Goal: Task Accomplishment & Management: Complete application form

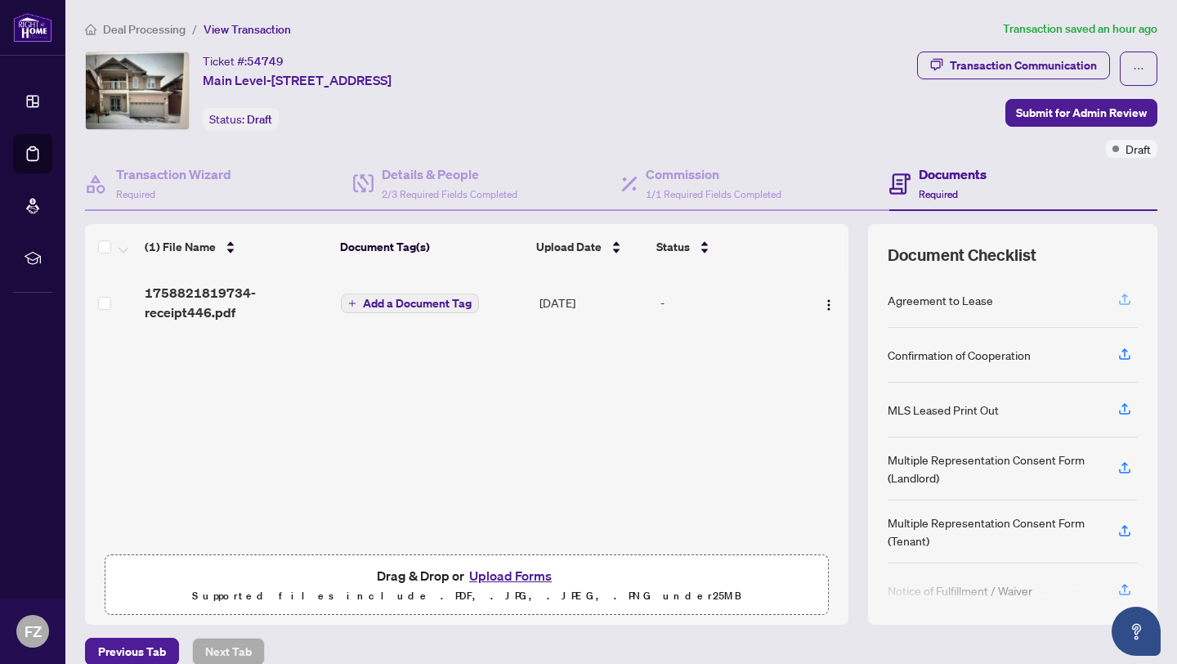
click at [1124, 295] on icon "button" at bounding box center [1124, 297] width 7 height 8
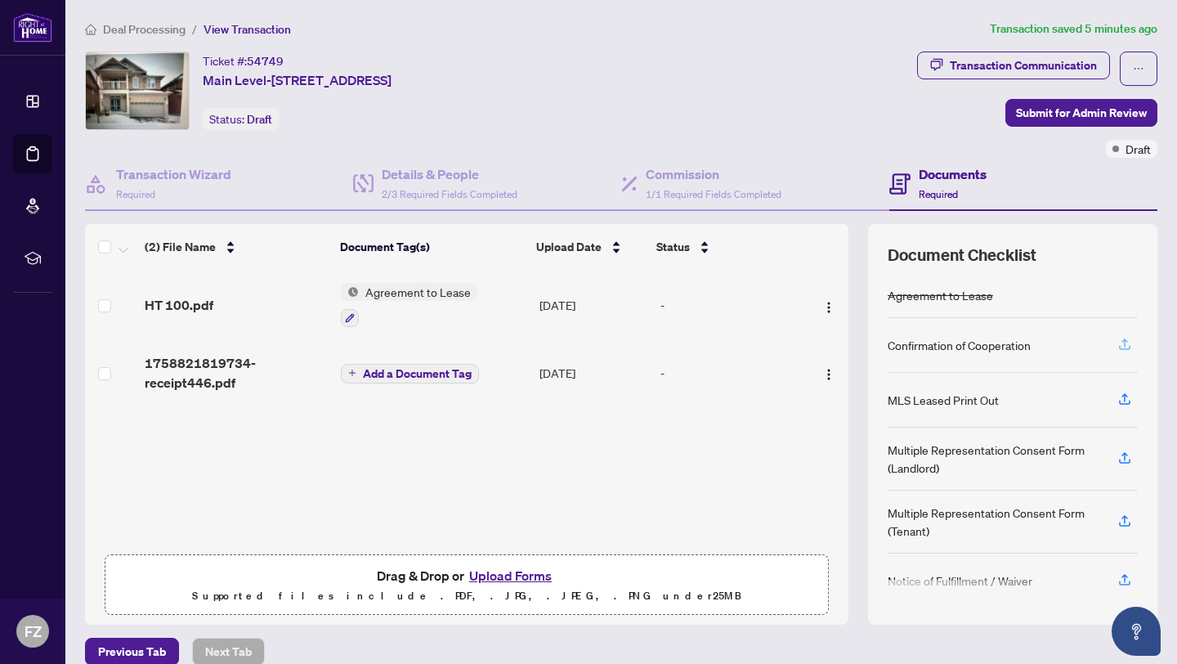
click at [1124, 343] on icon "button" at bounding box center [1124, 342] width 7 height 8
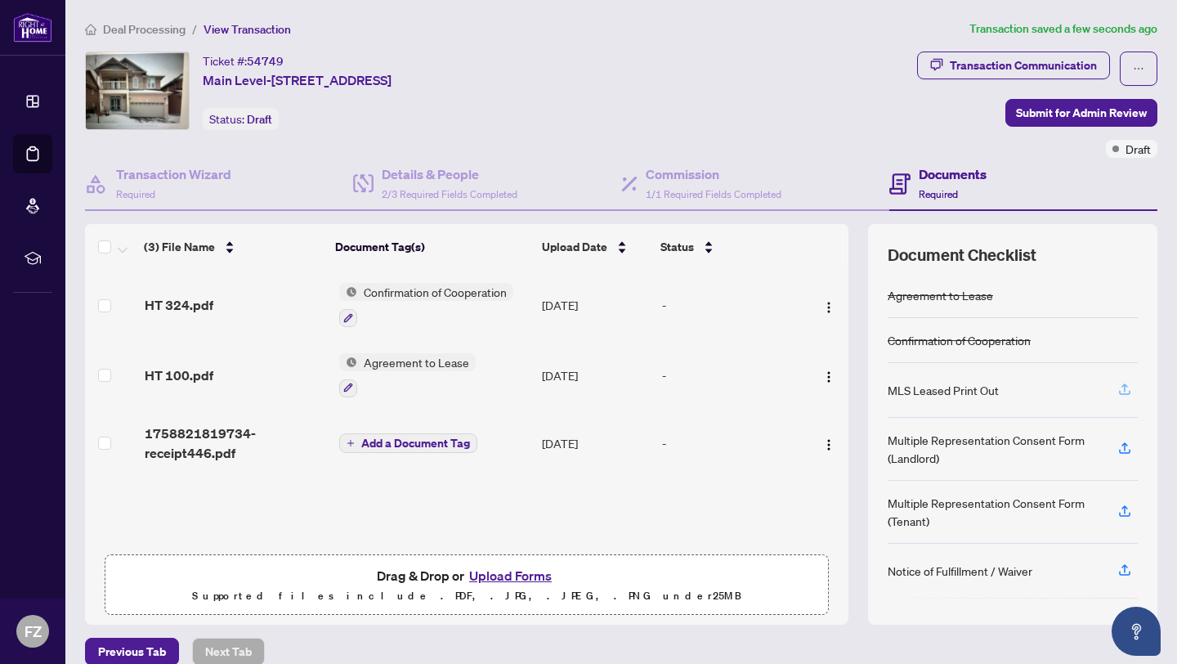
click at [1120, 390] on icon "button" at bounding box center [1124, 389] width 15 height 15
click at [1124, 383] on icon "button" at bounding box center [1124, 387] width 7 height 8
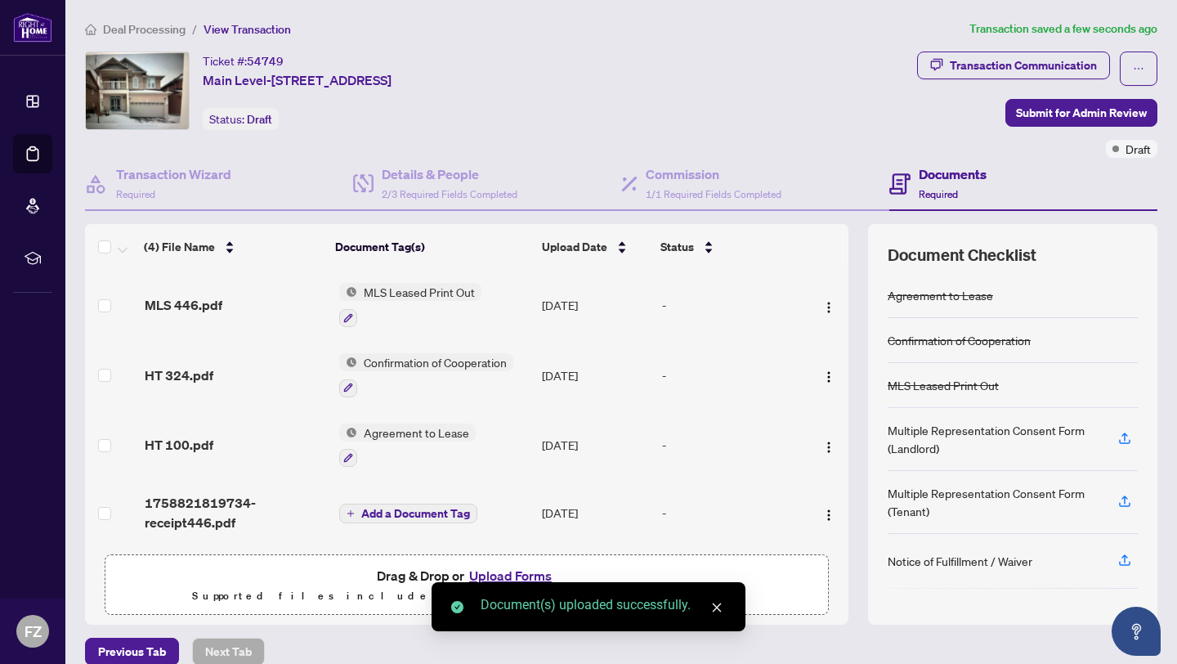
scroll to position [2, 0]
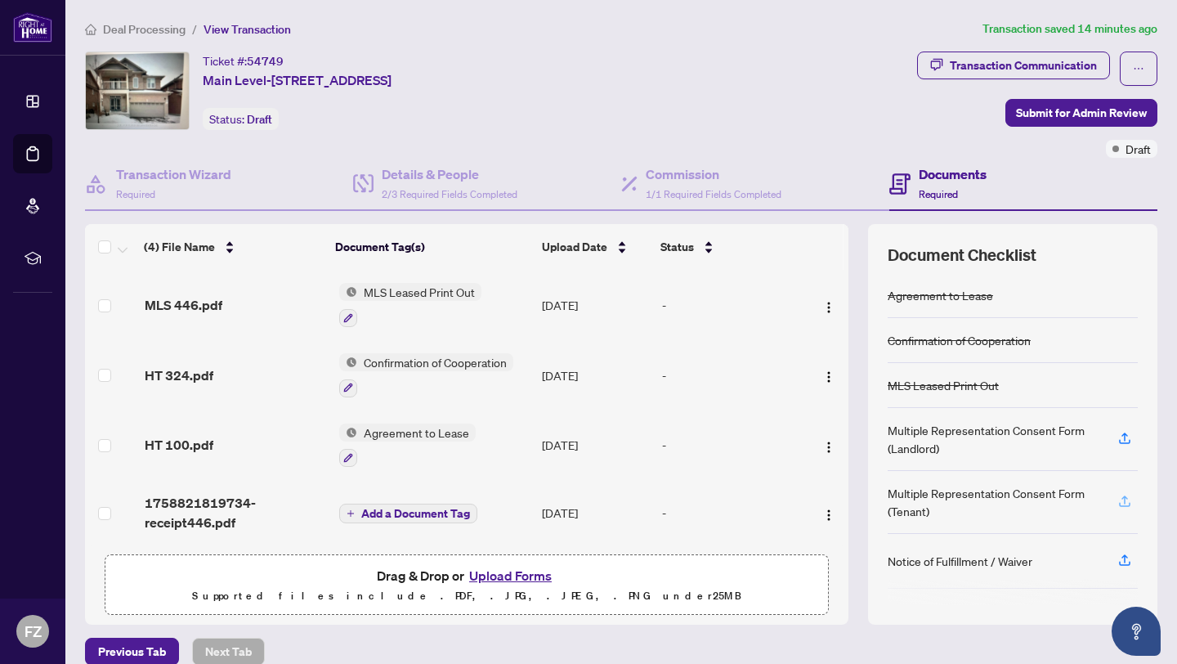
click at [1126, 498] on icon "button" at bounding box center [1124, 501] width 15 height 15
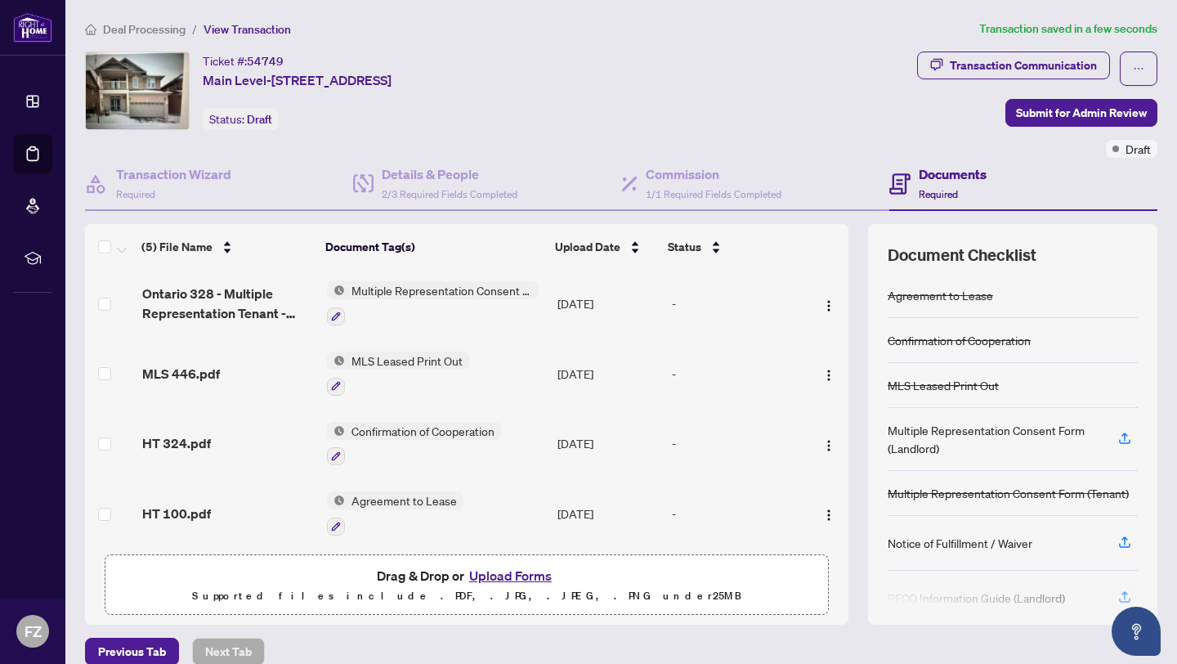
click at [396, 428] on span "Confirmation of Cooperation" at bounding box center [423, 431] width 156 height 18
click at [620, 423] on td "[DATE]" at bounding box center [608, 444] width 114 height 70
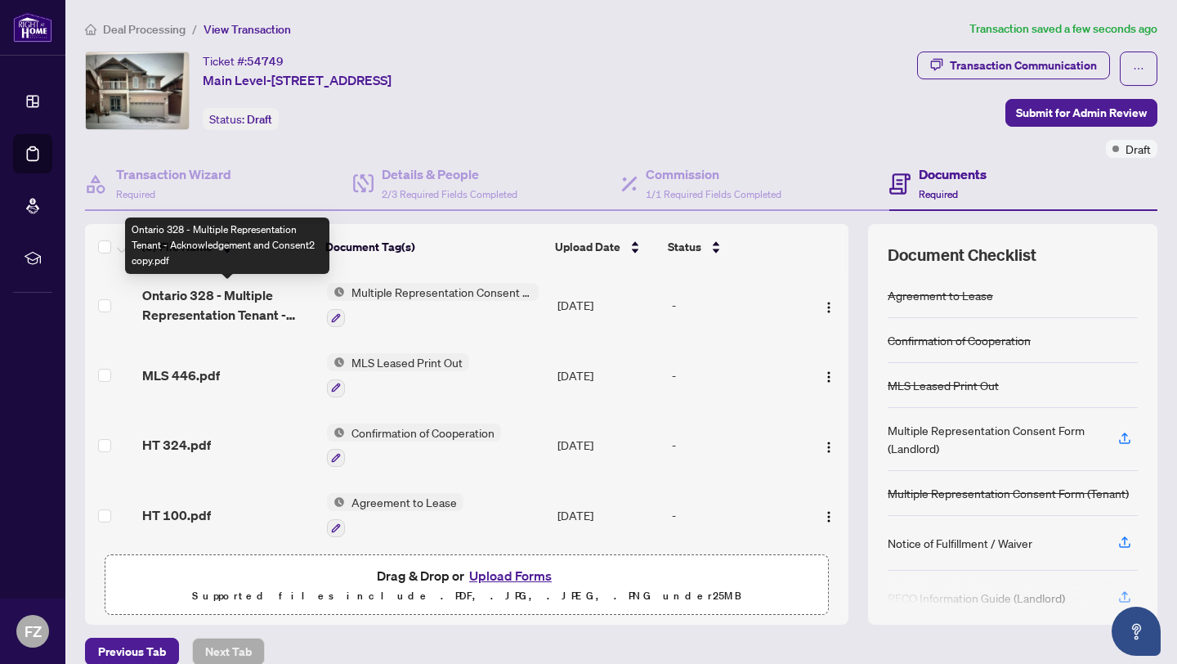
click at [213, 296] on span "Ontario 328 - Multiple Representation Tenant - Acknowledgement and Consent2 cop…" at bounding box center [228, 304] width 172 height 39
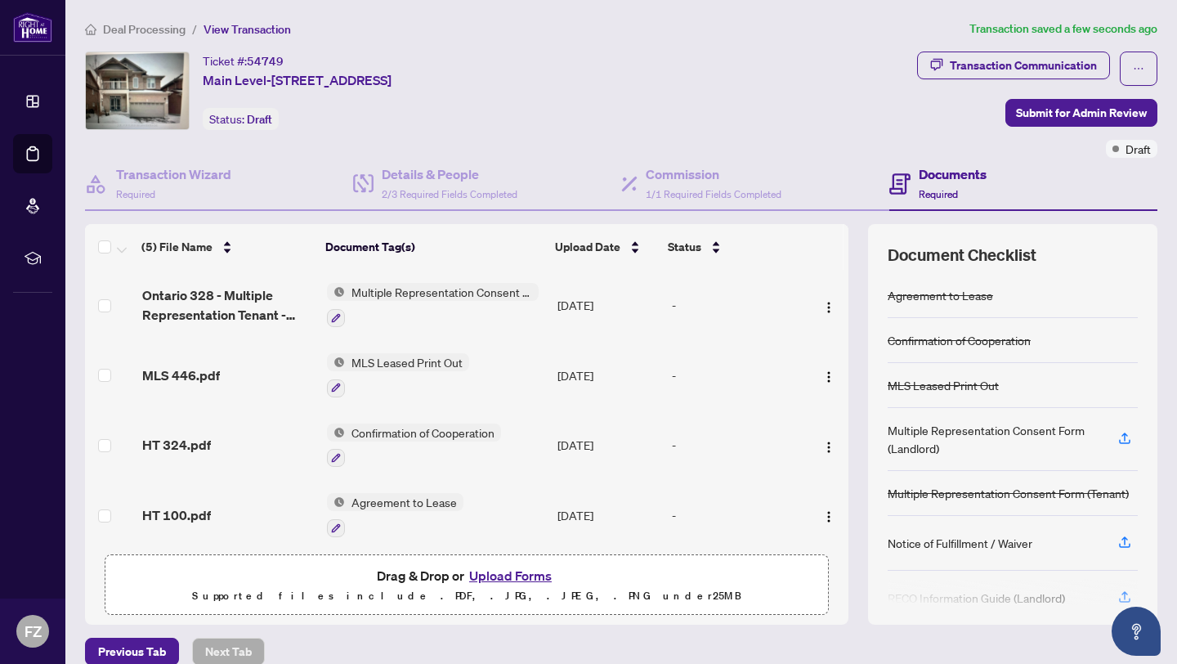
scroll to position [70, 0]
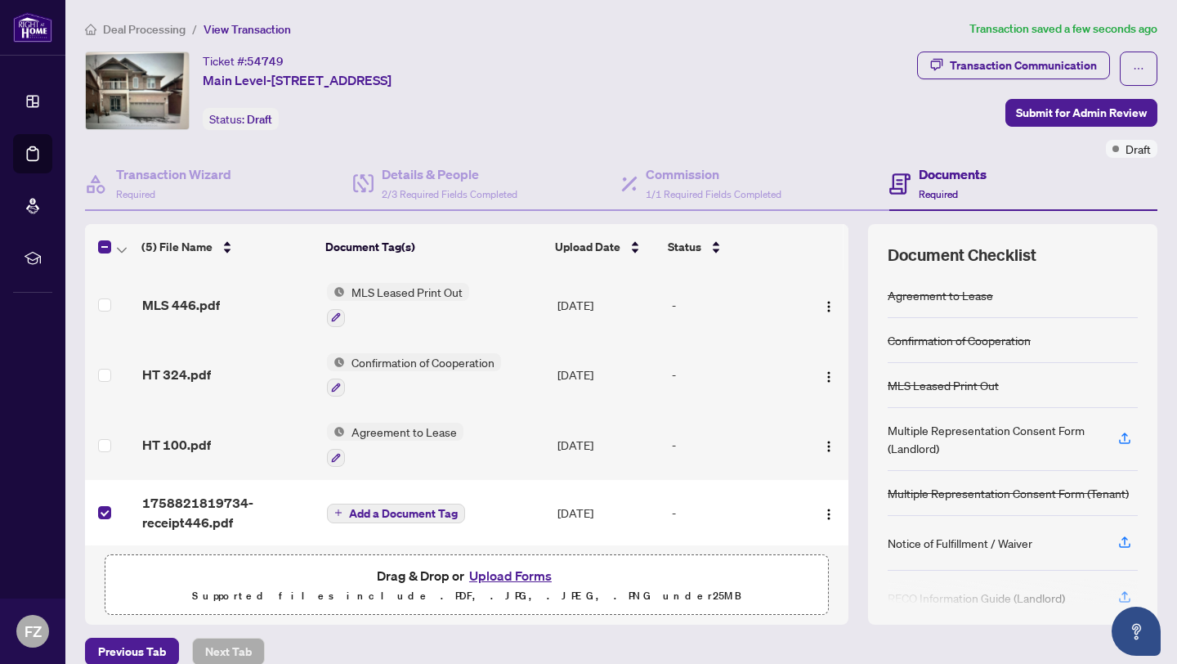
click at [509, 572] on button "Upload Forms" at bounding box center [510, 575] width 92 height 21
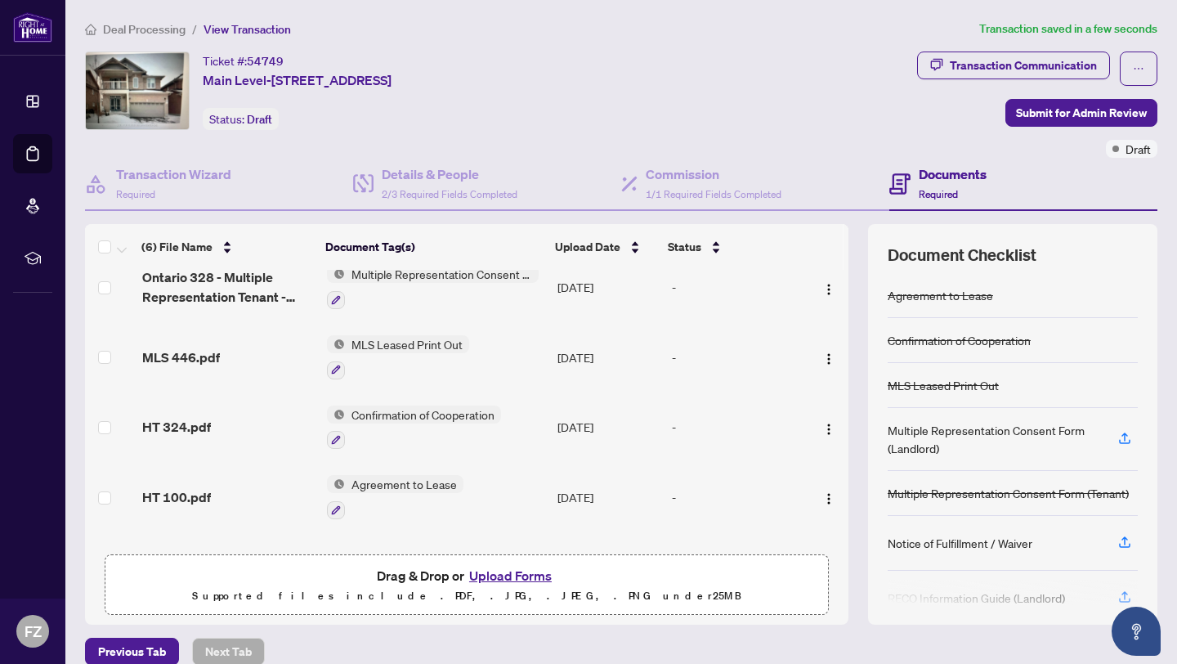
scroll to position [123, 0]
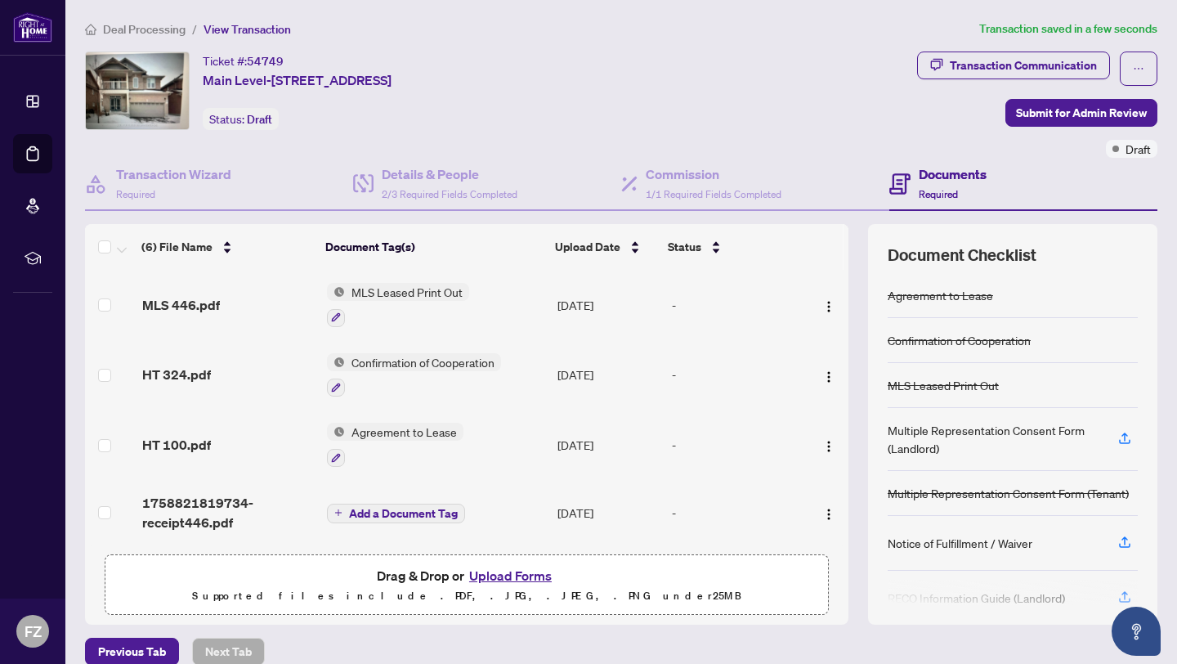
click at [378, 427] on span "Agreement to Lease" at bounding box center [404, 431] width 118 height 18
click at [416, 428] on span "Agreement to Lease" at bounding box center [404, 431] width 118 height 18
click at [360, 426] on span "Agreement to Lease" at bounding box center [404, 431] width 118 height 18
click at [367, 507] on span "Agreement to Lease" at bounding box center [380, 507] width 118 height 18
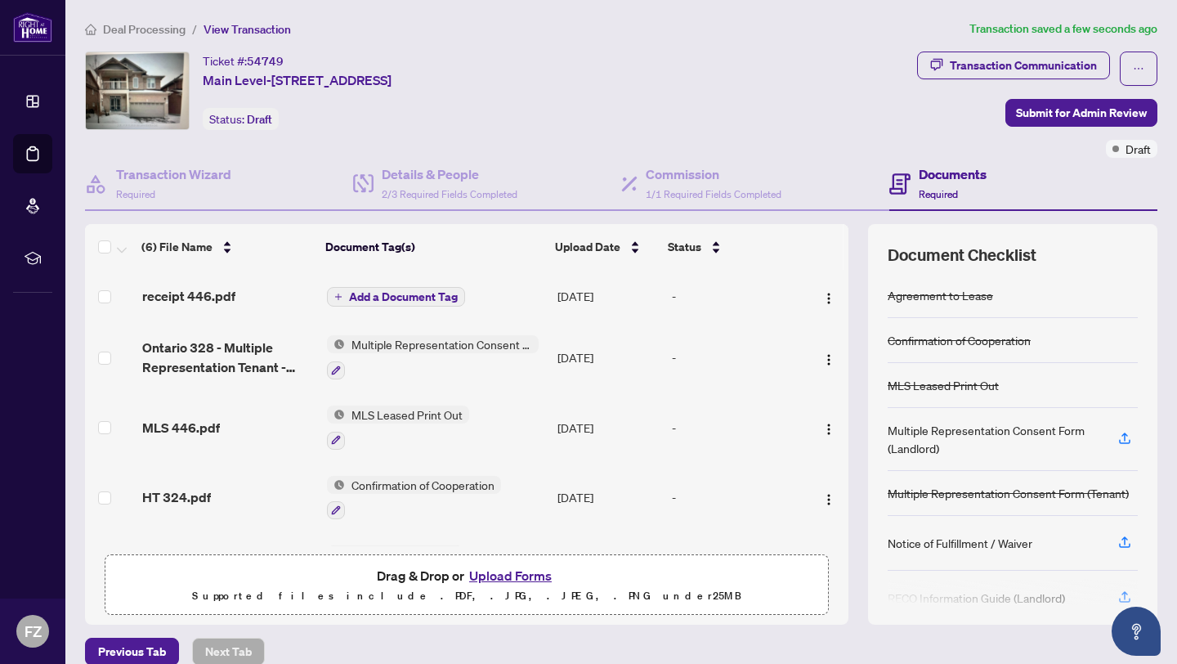
scroll to position [123, 0]
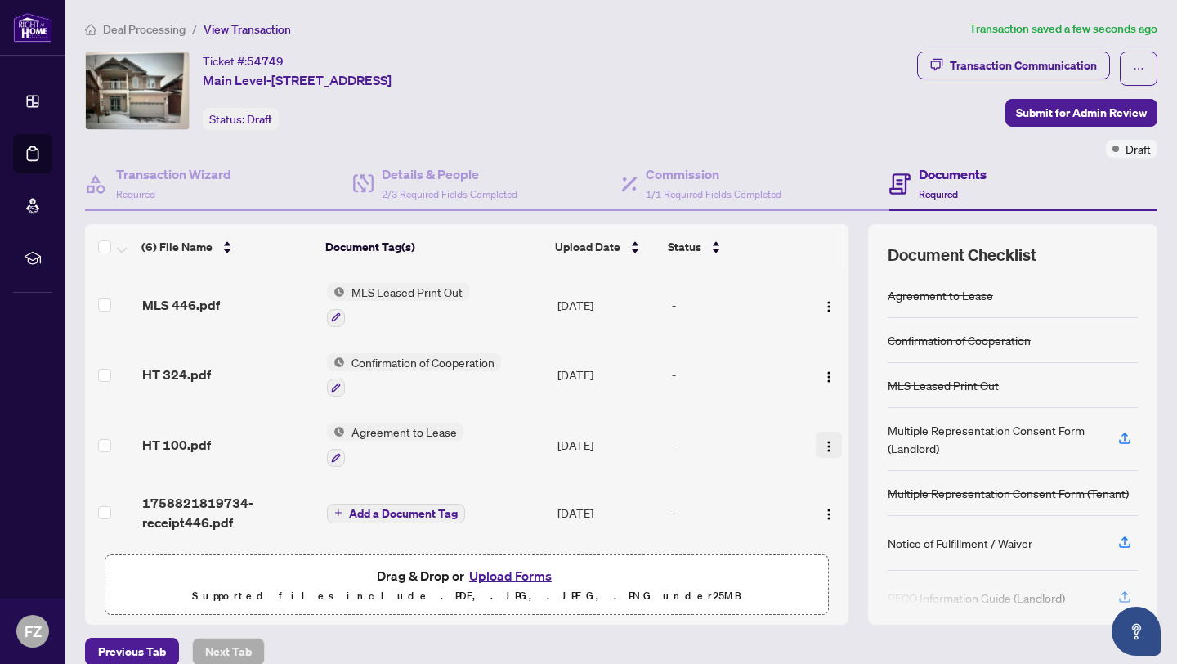
click at [826, 440] on img "button" at bounding box center [828, 446] width 13 height 13
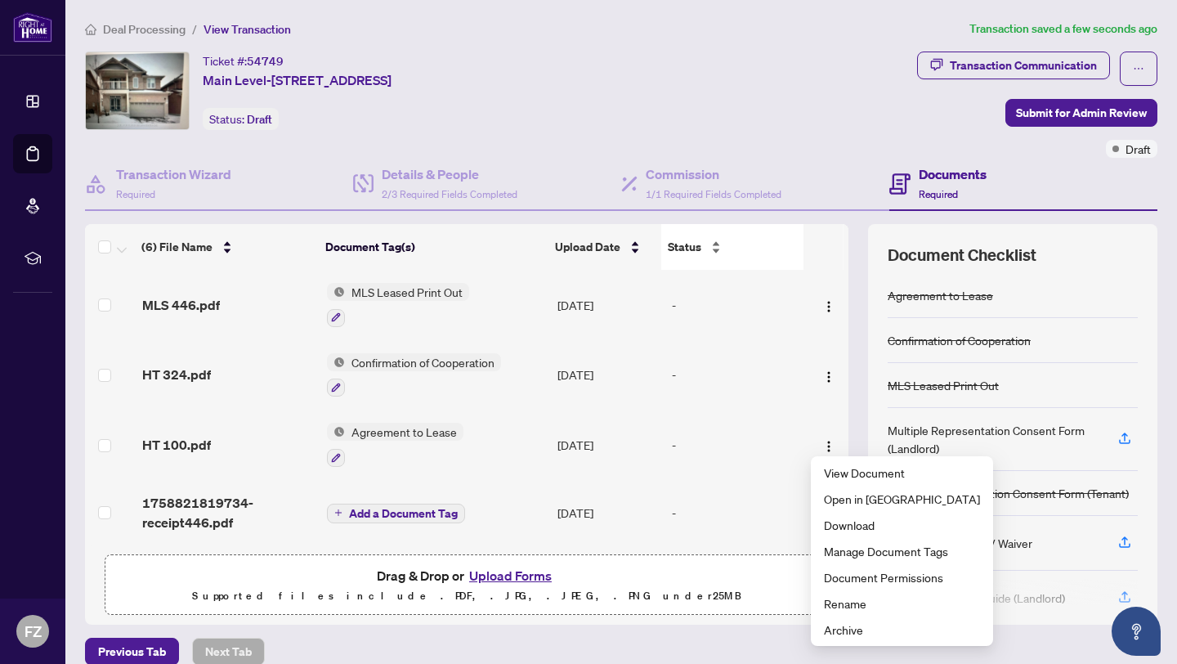
click at [789, 256] on div "Status" at bounding box center [732, 247] width 129 height 18
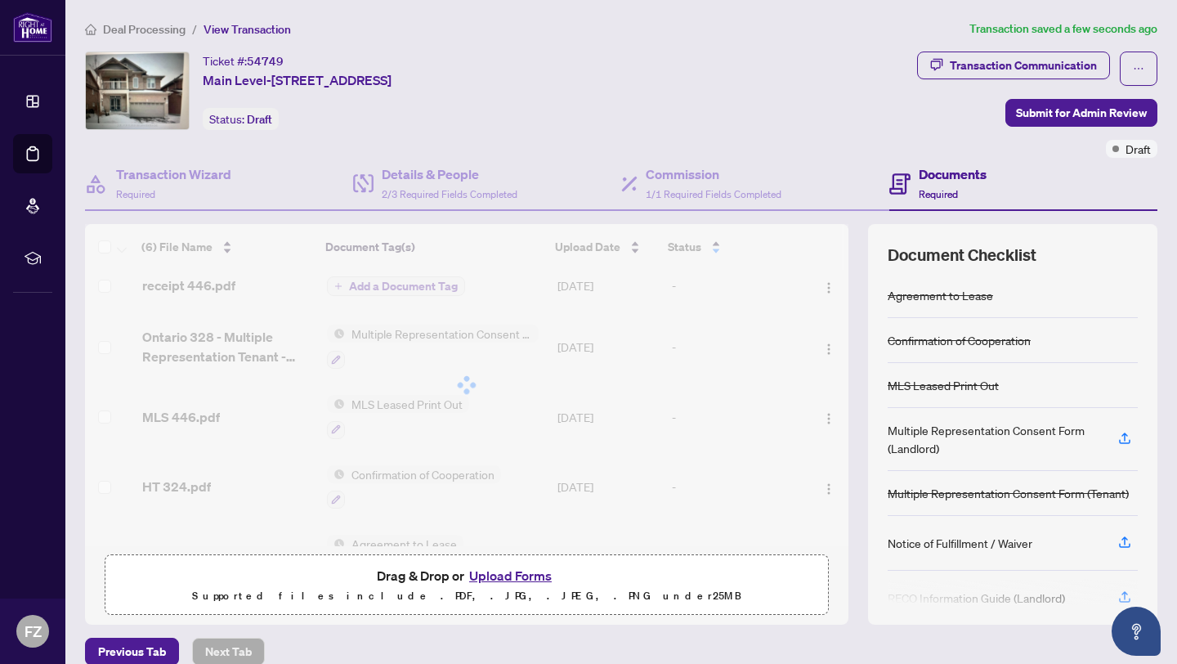
scroll to position [0, 0]
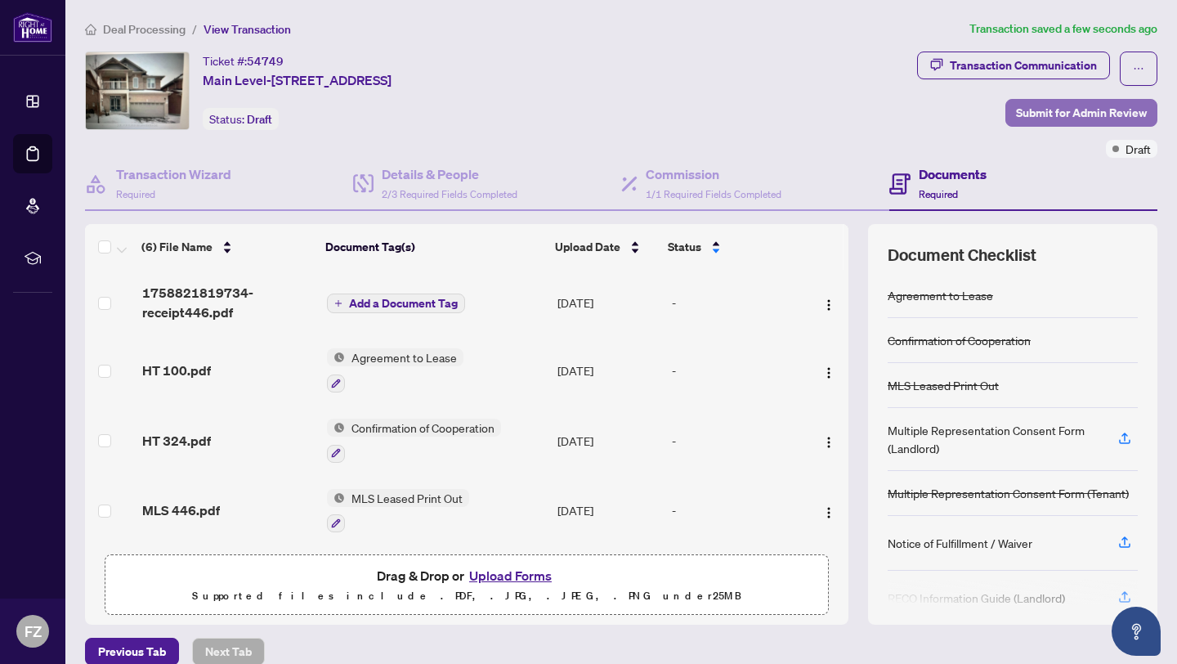
click at [1043, 110] on span "Submit for Admin Review" at bounding box center [1081, 113] width 131 height 26
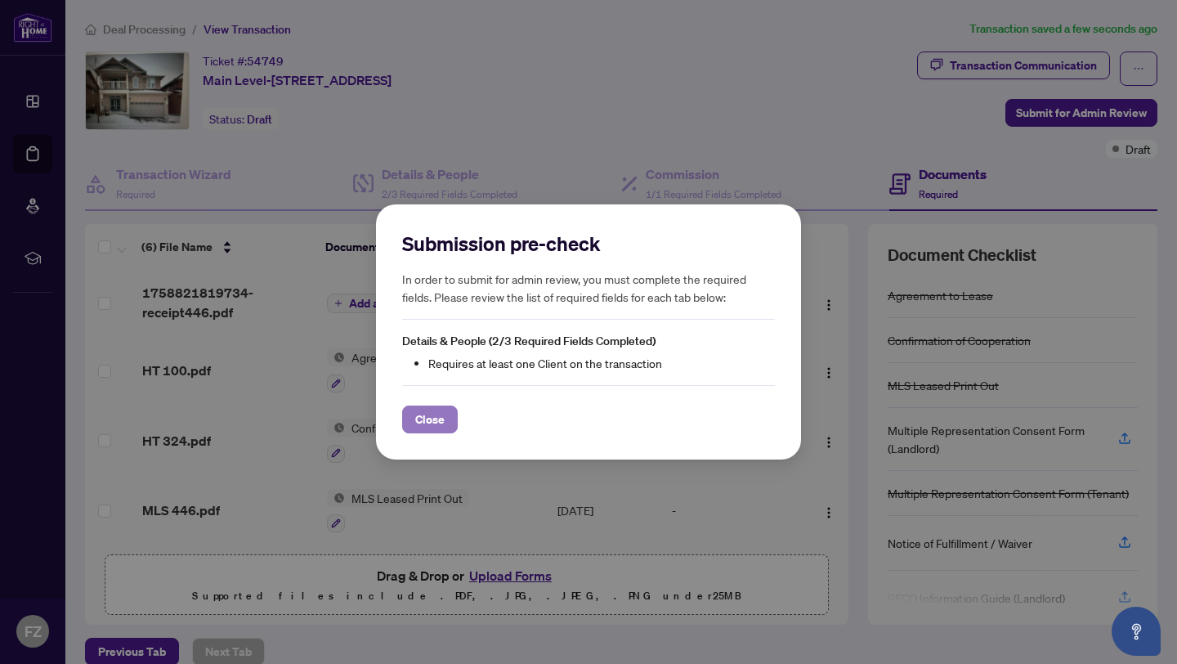
click at [430, 422] on span "Close" at bounding box center [429, 419] width 29 height 26
